Goal: Transaction & Acquisition: Subscribe to service/newsletter

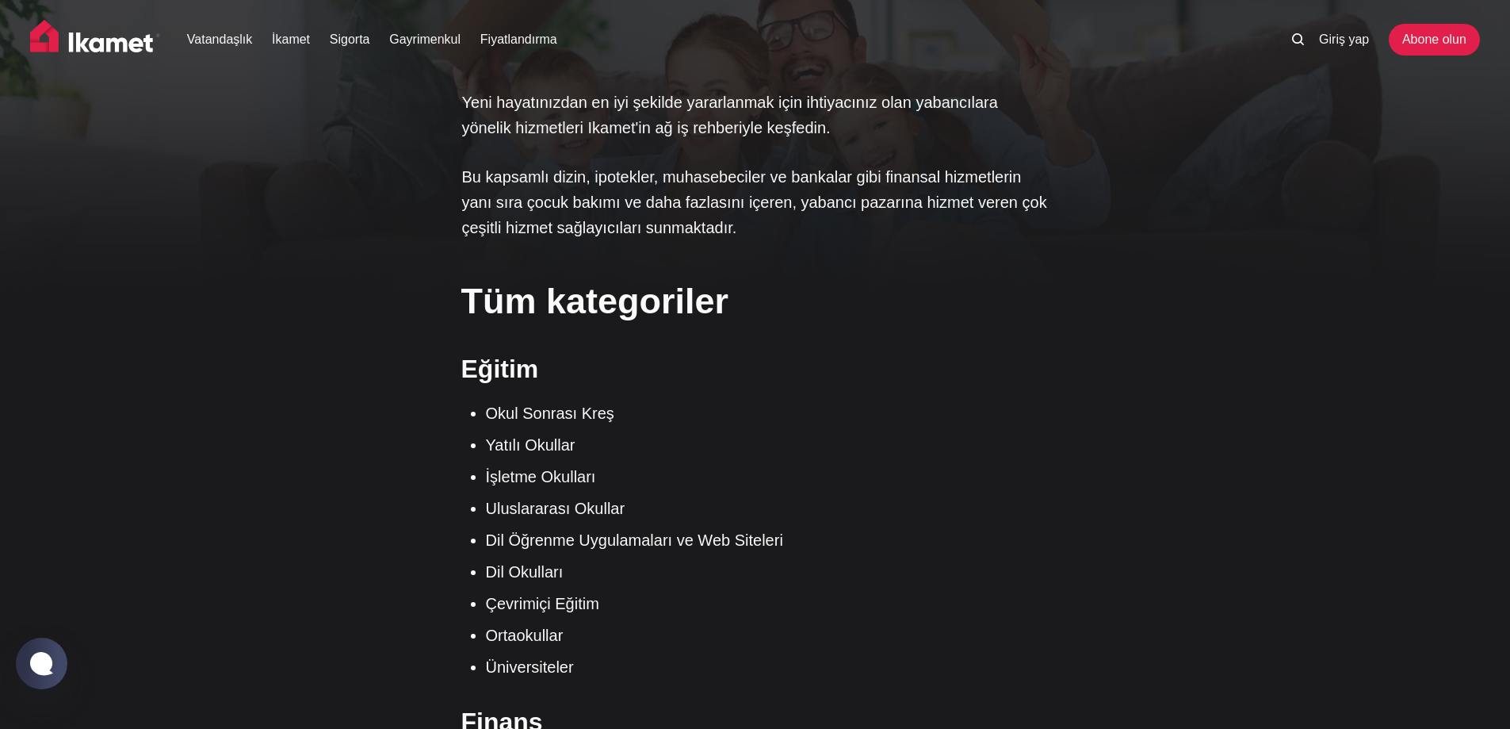
click at [106, 48] on img at bounding box center [95, 40] width 130 height 40
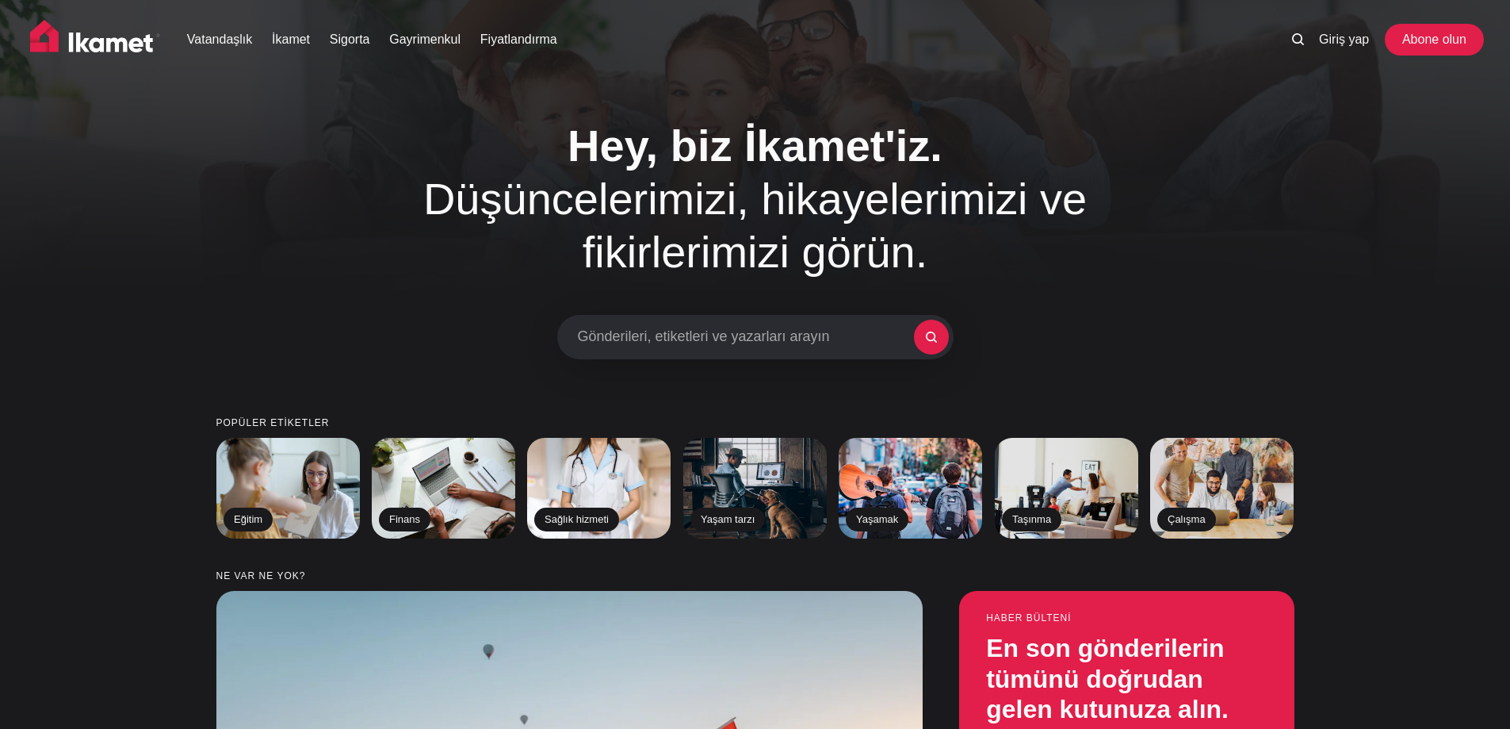
click at [1422, 42] on font "Abone olun" at bounding box center [1435, 39] width 64 height 13
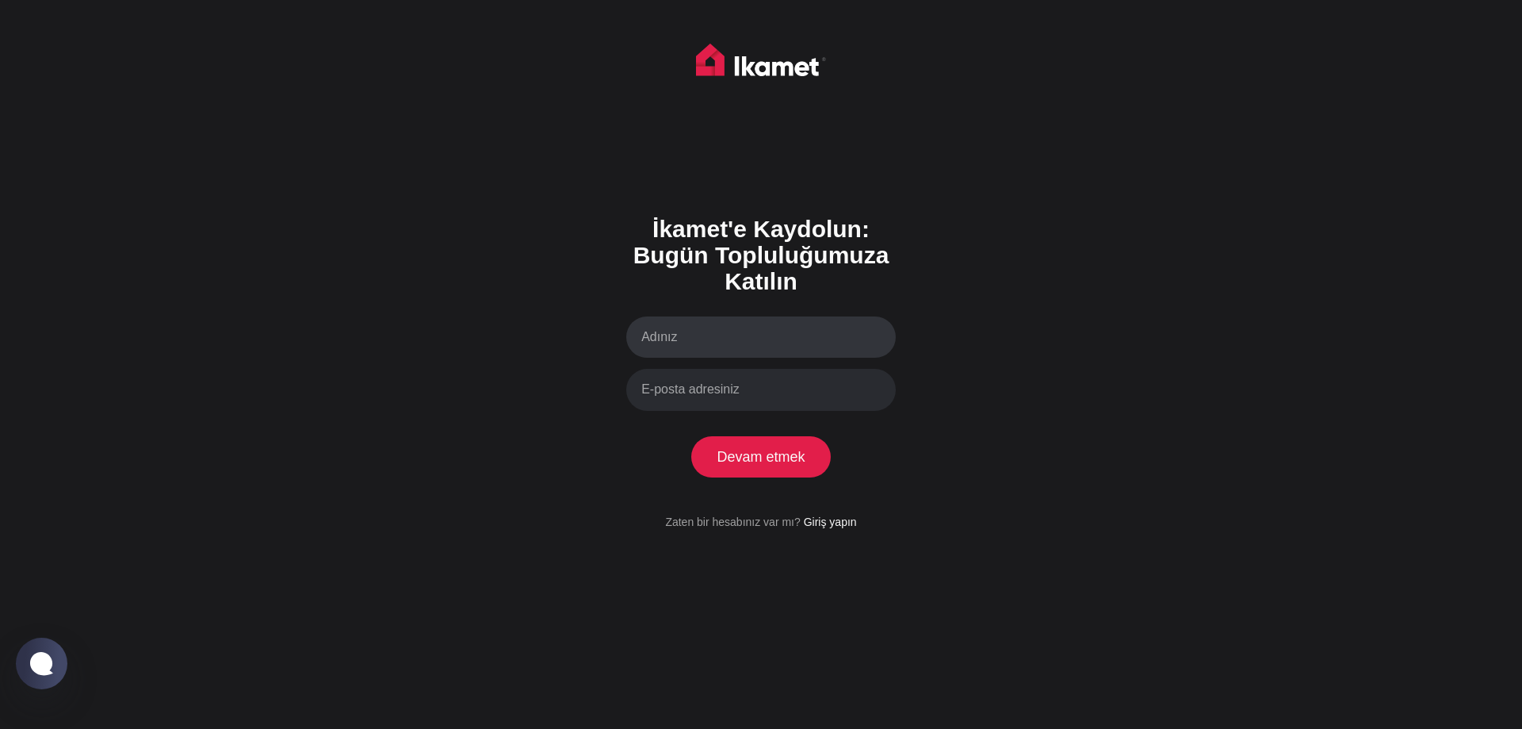
click at [748, 347] on input "Adınız" at bounding box center [761, 337] width 270 height 42
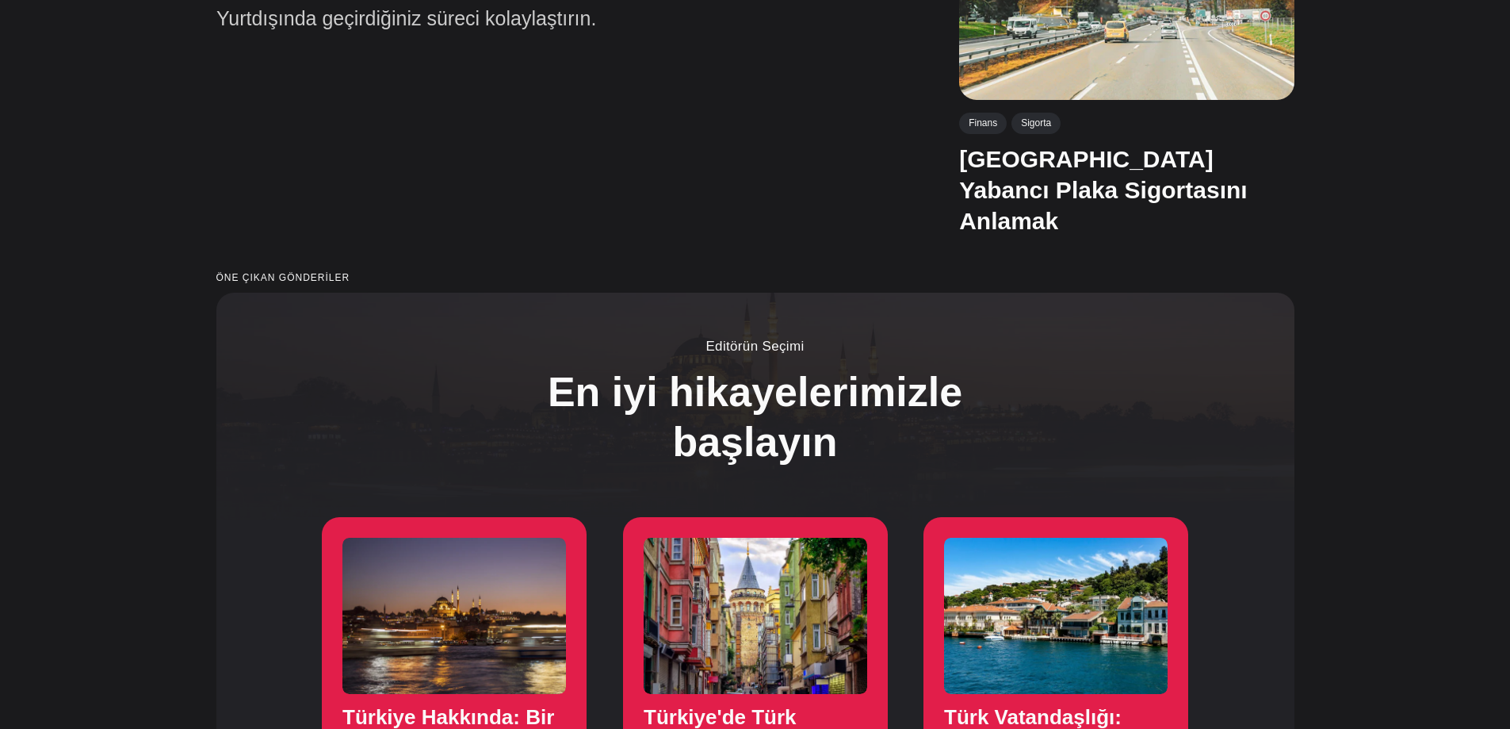
scroll to position [1506, 0]
